Goal: Navigation & Orientation: Find specific page/section

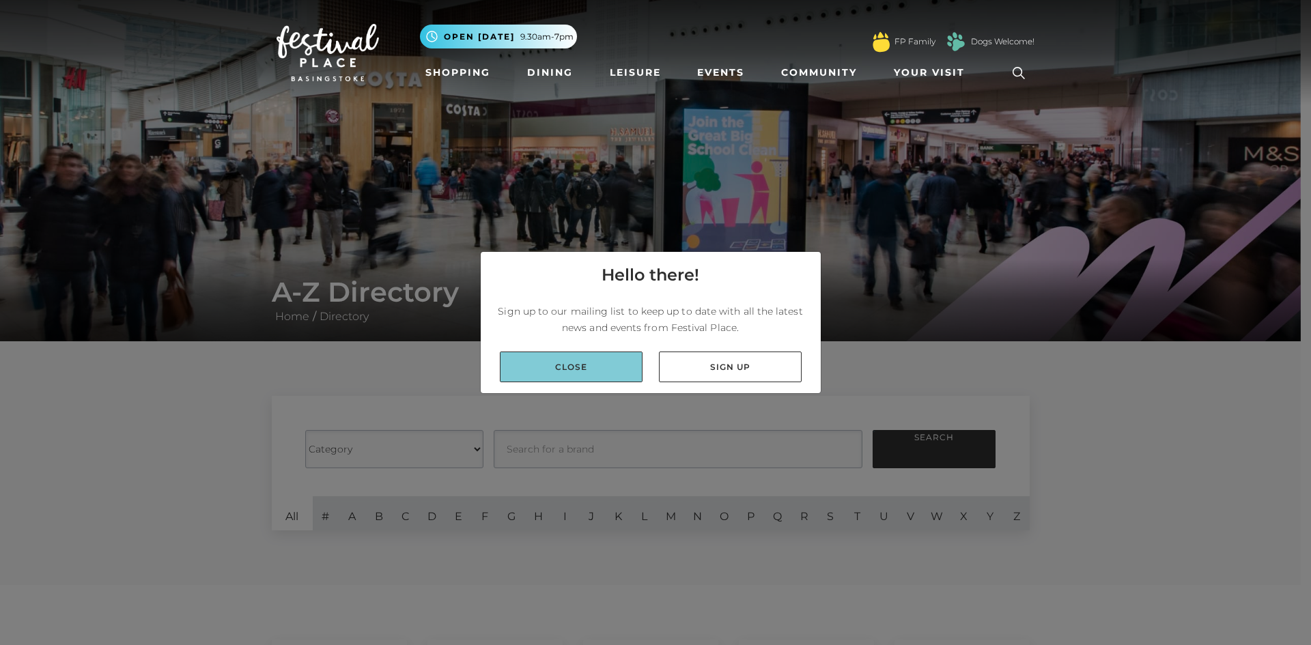
click at [582, 371] on link "Close" at bounding box center [571, 367] width 143 height 31
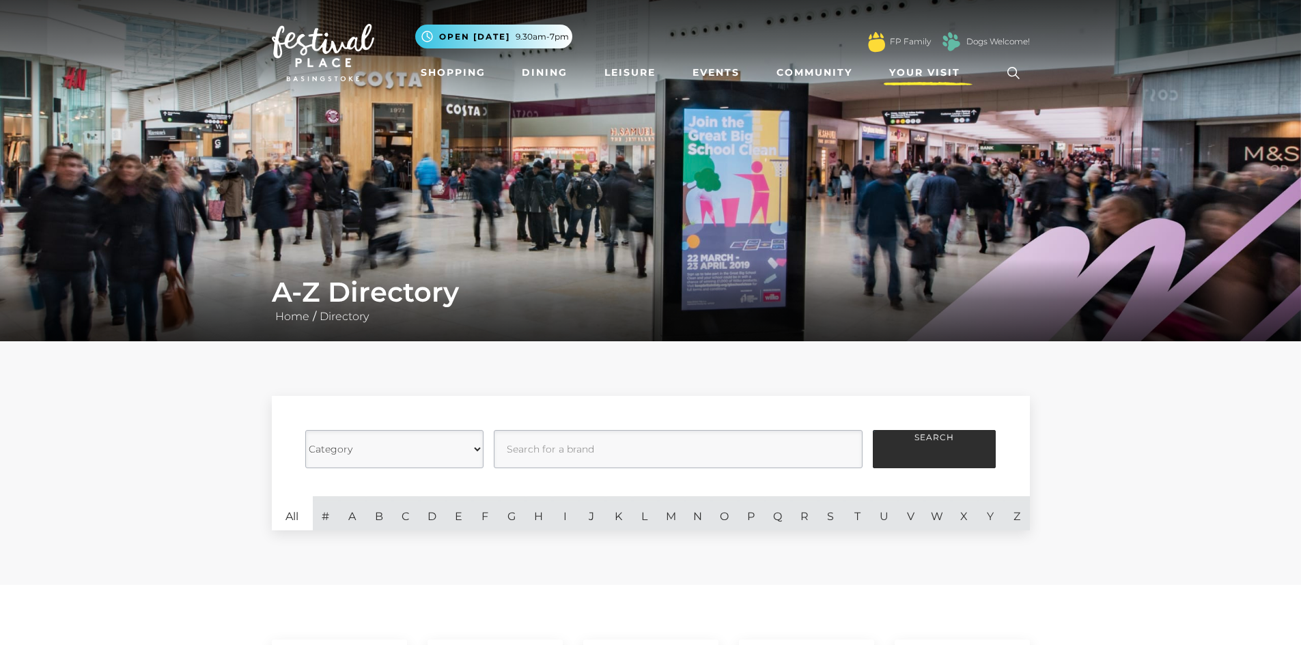
click at [920, 67] on span "Your Visit" at bounding box center [924, 73] width 71 height 14
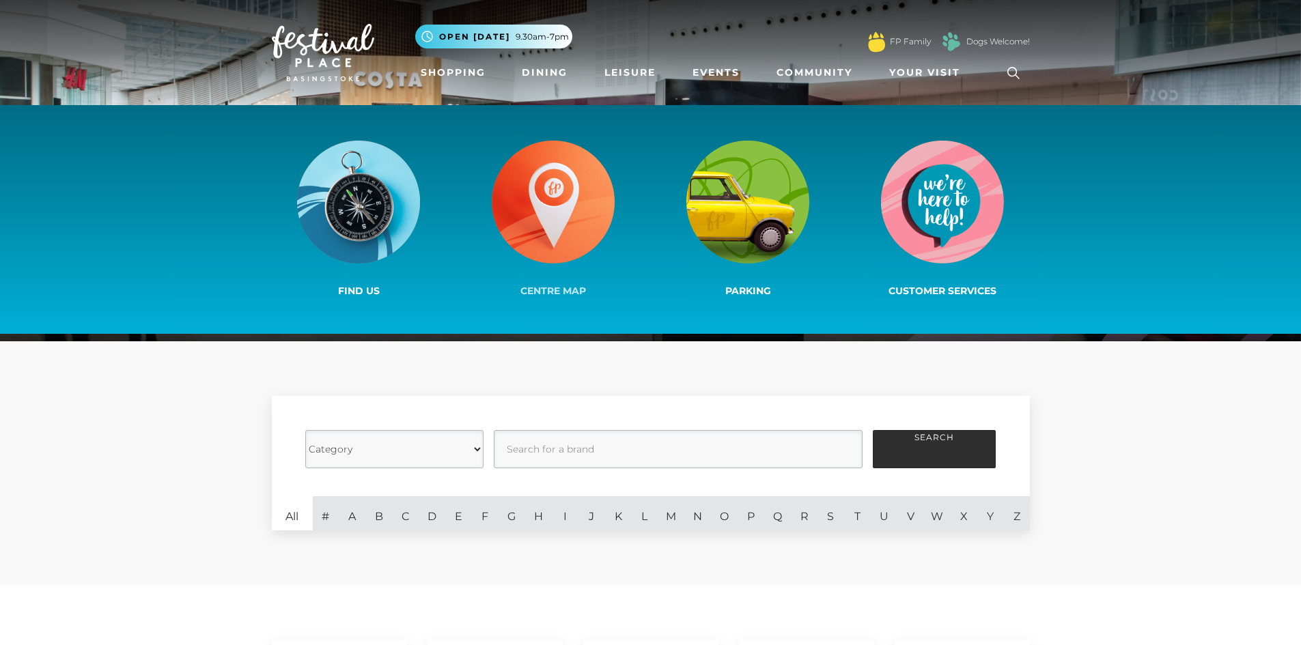
click at [590, 221] on img at bounding box center [553, 202] width 123 height 123
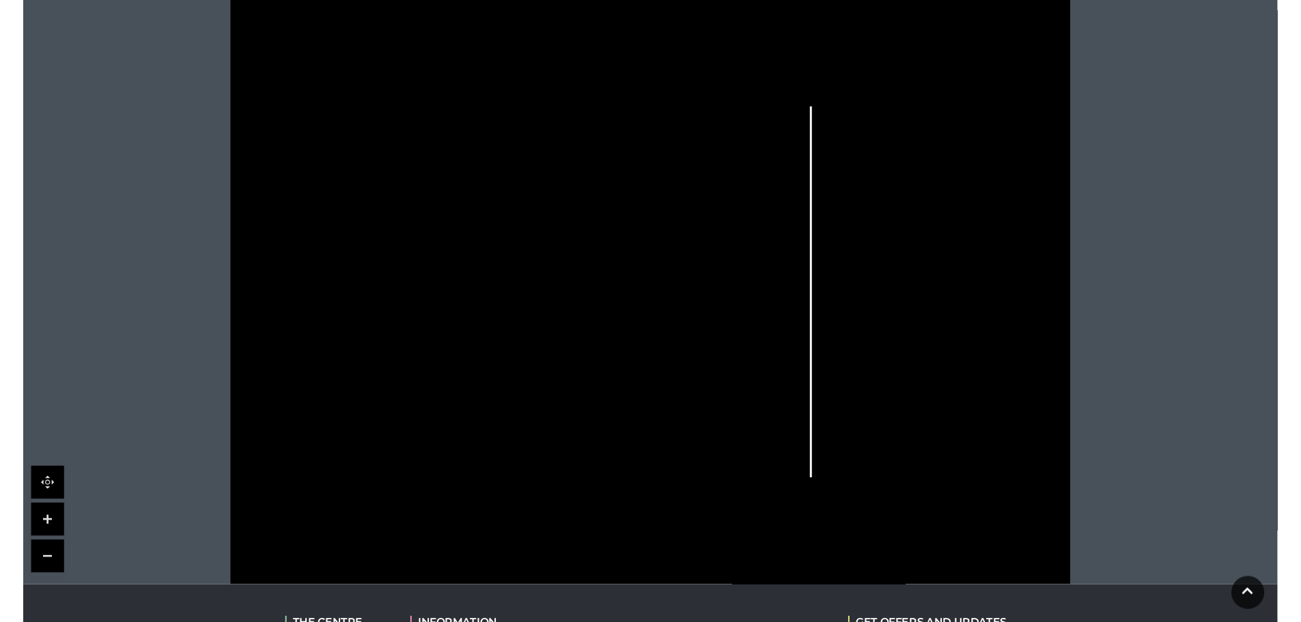
scroll to position [410, 0]
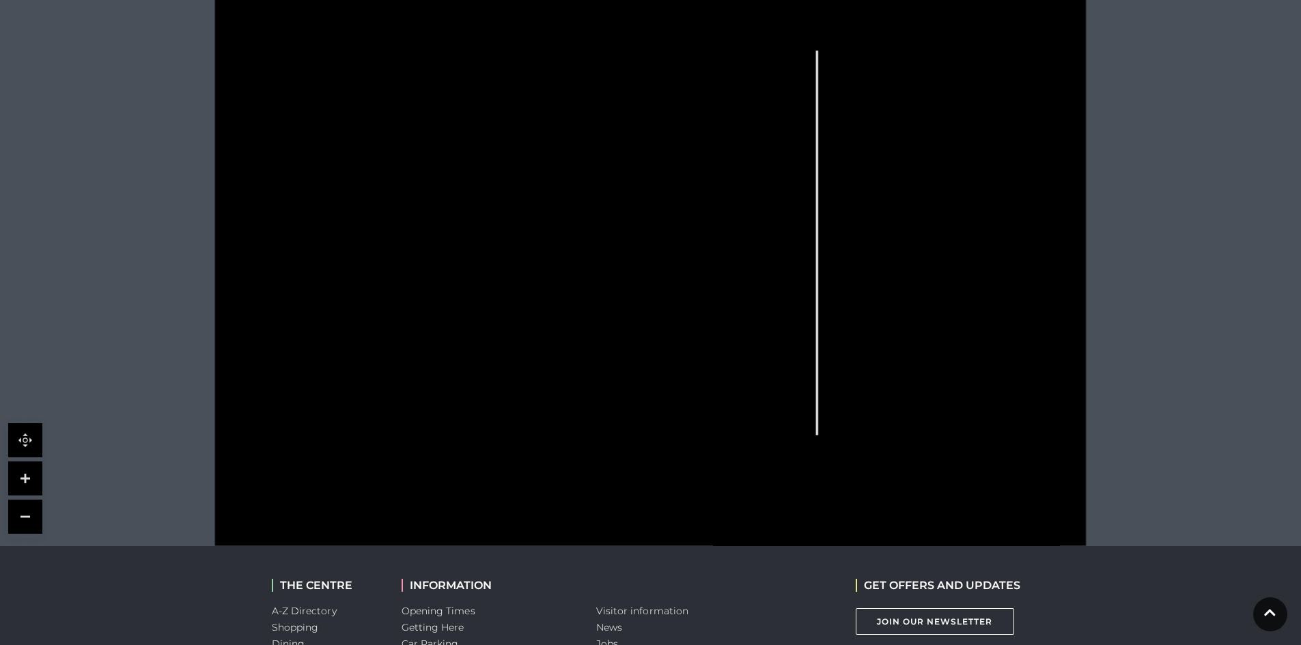
click at [23, 479] on link at bounding box center [25, 479] width 34 height 34
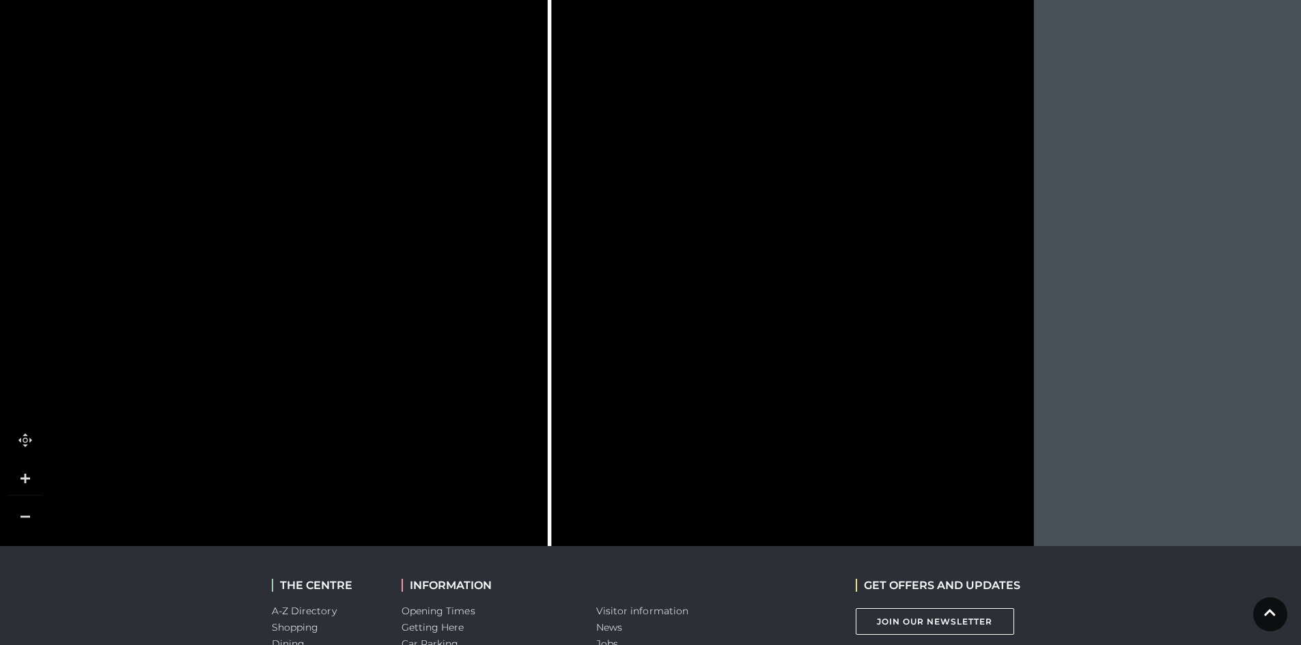
drag, startPoint x: 1141, startPoint y: 233, endPoint x: 683, endPoint y: 304, distance: 463.0
click at [683, 304] on icon at bounding box center [249, 311] width 1966 height 1106
click at [30, 479] on link at bounding box center [25, 479] width 34 height 34
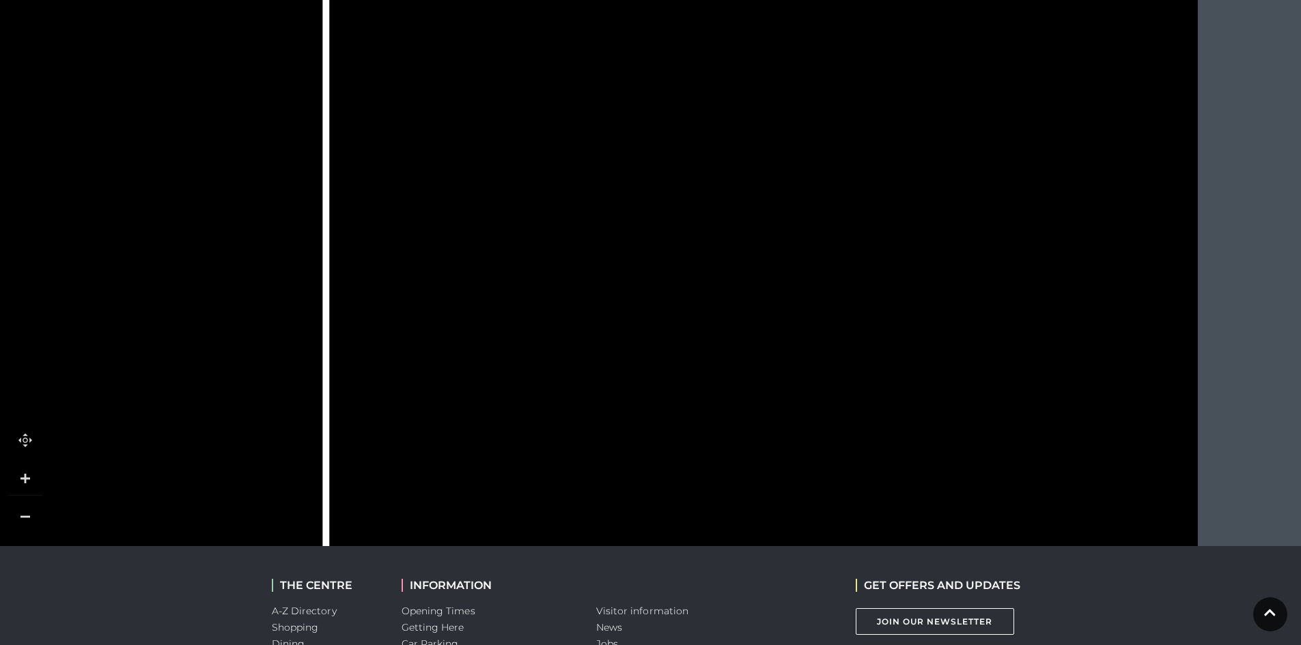
drag, startPoint x: 1038, startPoint y: 225, endPoint x: 896, endPoint y: 18, distance: 251.3
click at [896, 18] on rect at bounding box center [895, 29] width 59 height 31
